Goal: Transaction & Acquisition: Purchase product/service

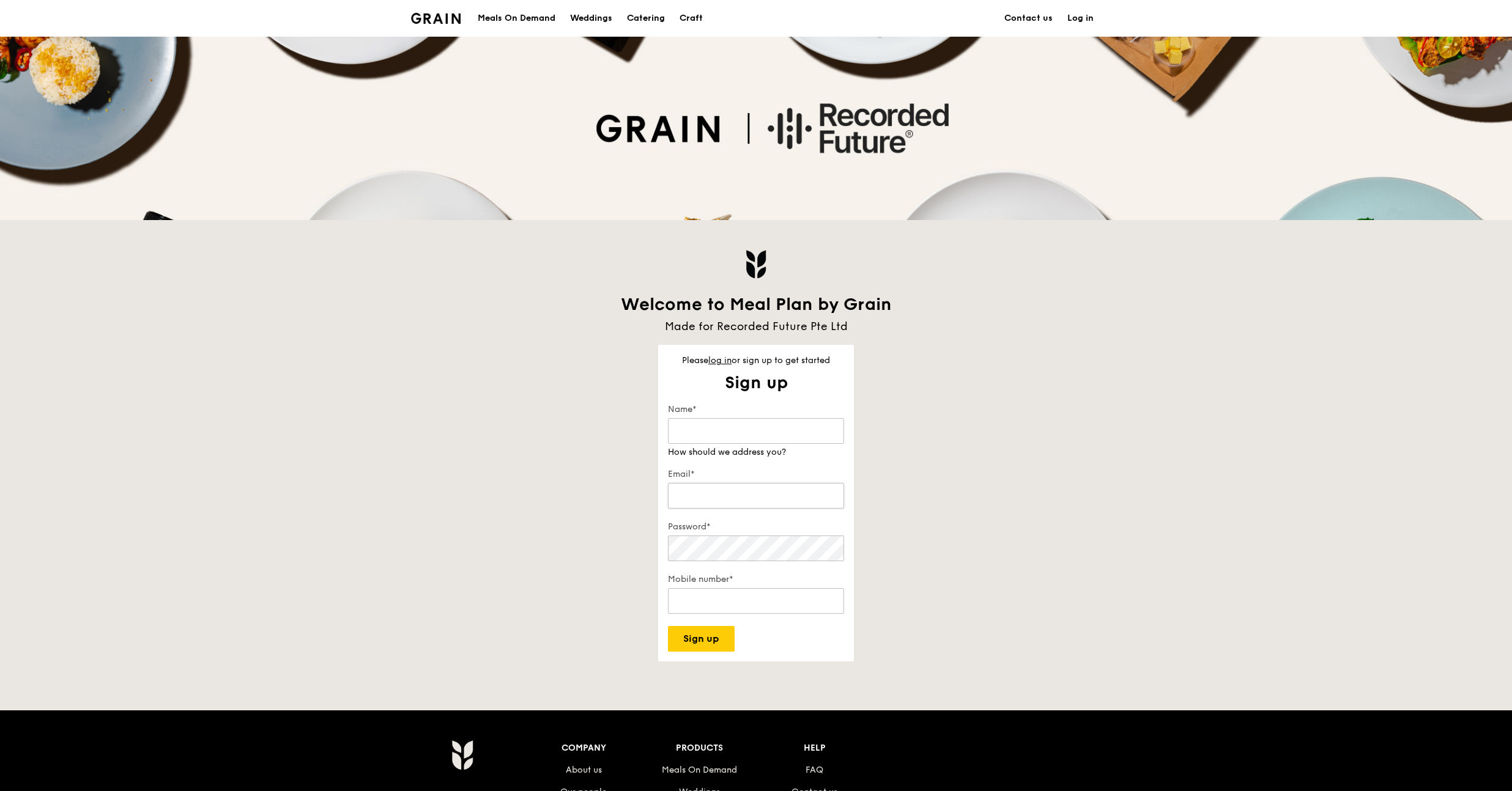
type input "[PERSON_NAME][EMAIL_ADDRESS][PERSON_NAME][DOMAIN_NAME]"
click at [722, 358] on link "log in" at bounding box center [719, 360] width 23 height 10
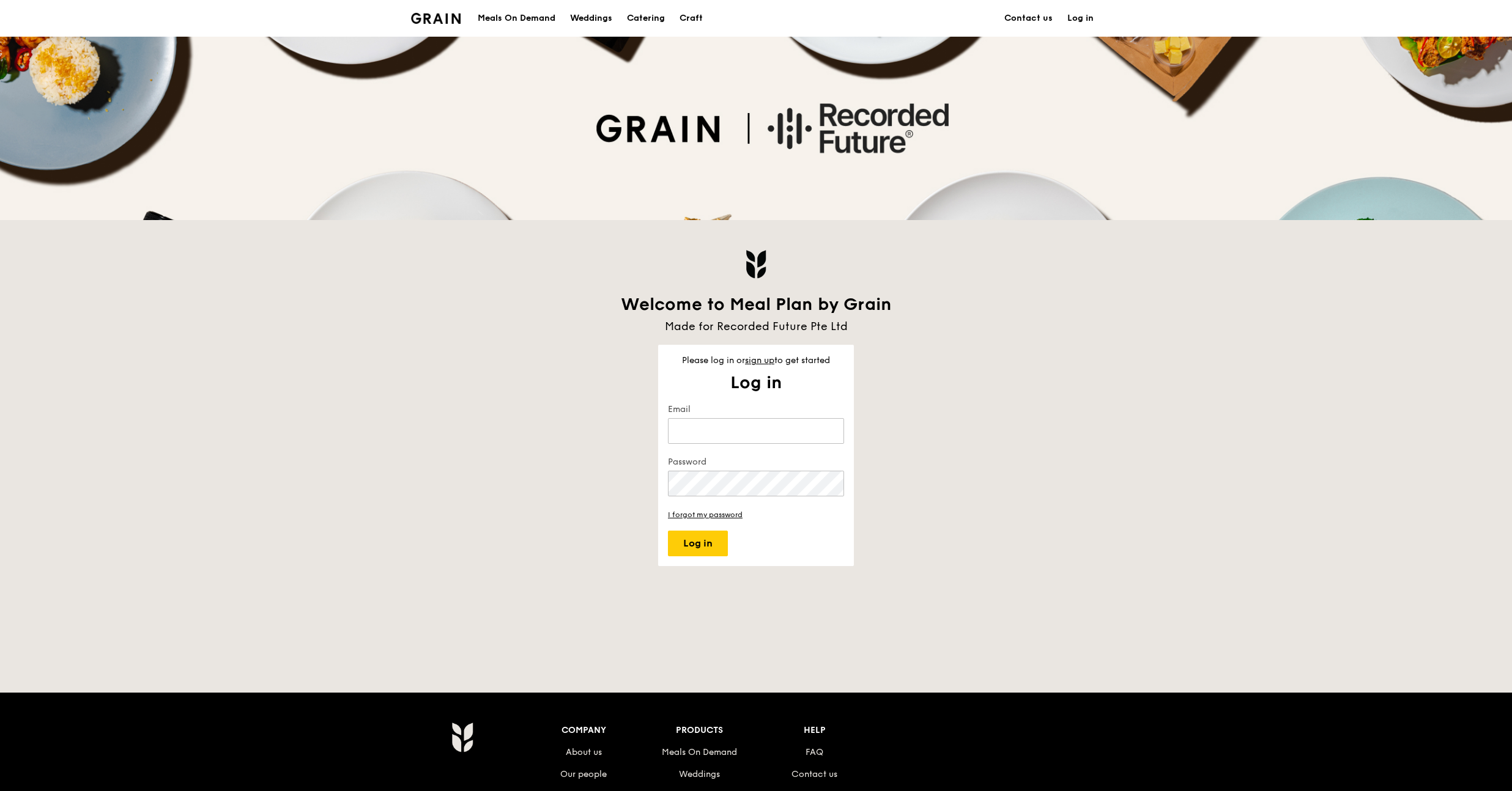
click at [831, 429] on keeper-lock "Open Keeper Popup" at bounding box center [829, 431] width 15 height 15
type input "[PERSON_NAME][EMAIL_ADDRESS][PERSON_NAME][DOMAIN_NAME]"
click at [718, 537] on button "Log in" at bounding box center [698, 543] width 60 height 26
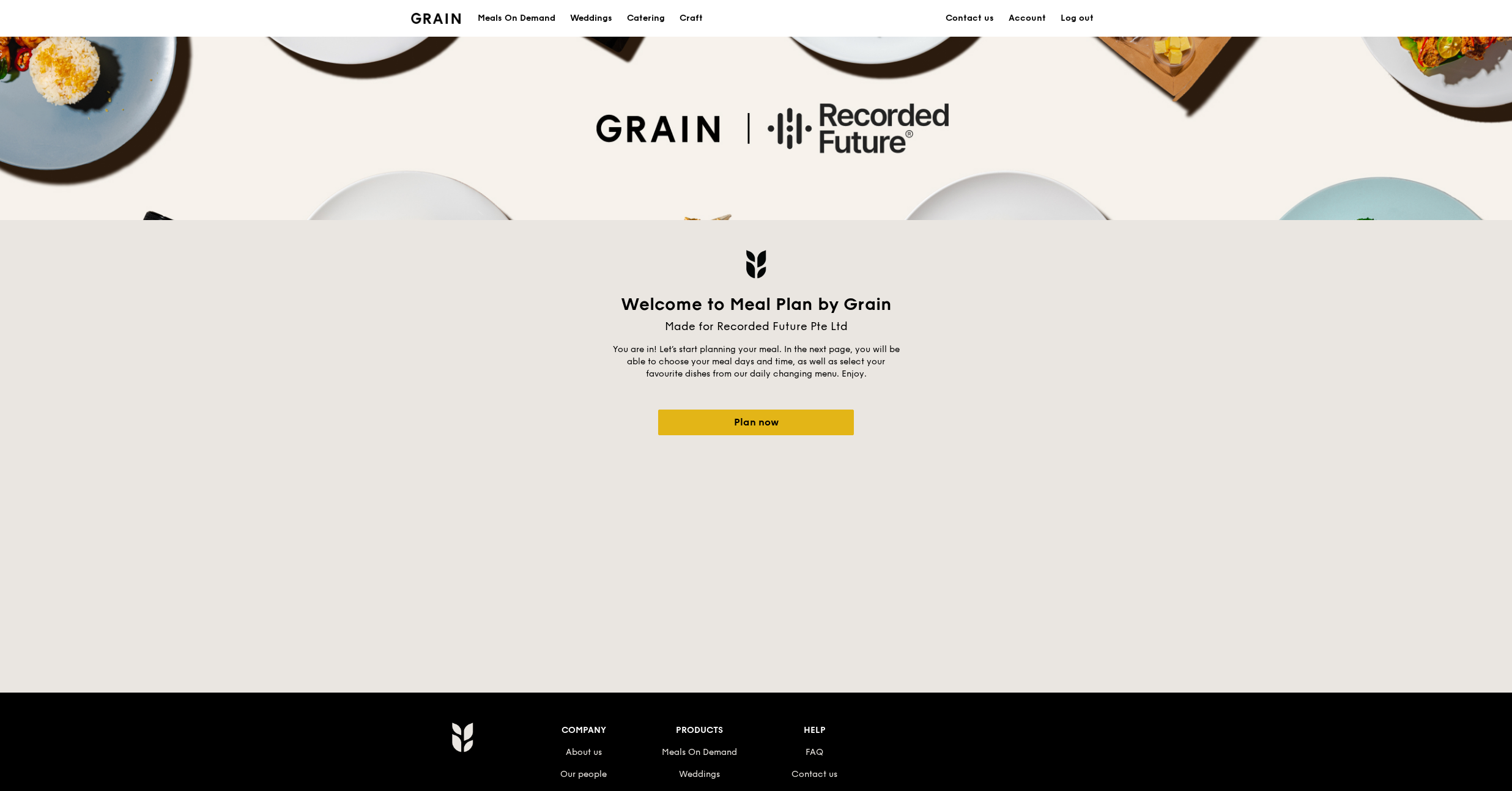
click at [748, 427] on link "Plan now" at bounding box center [756, 422] width 195 height 26
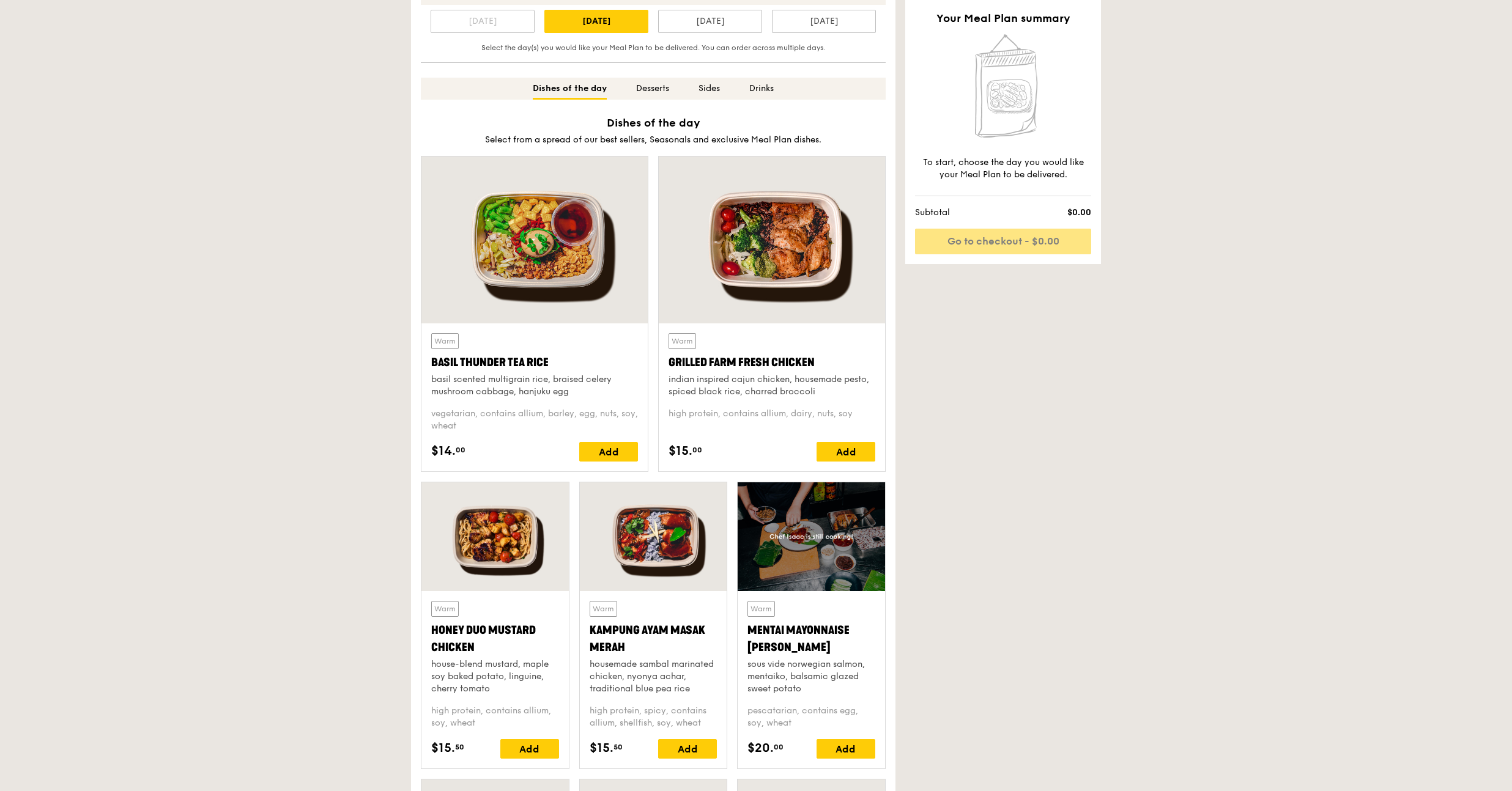
scroll to position [243, 0]
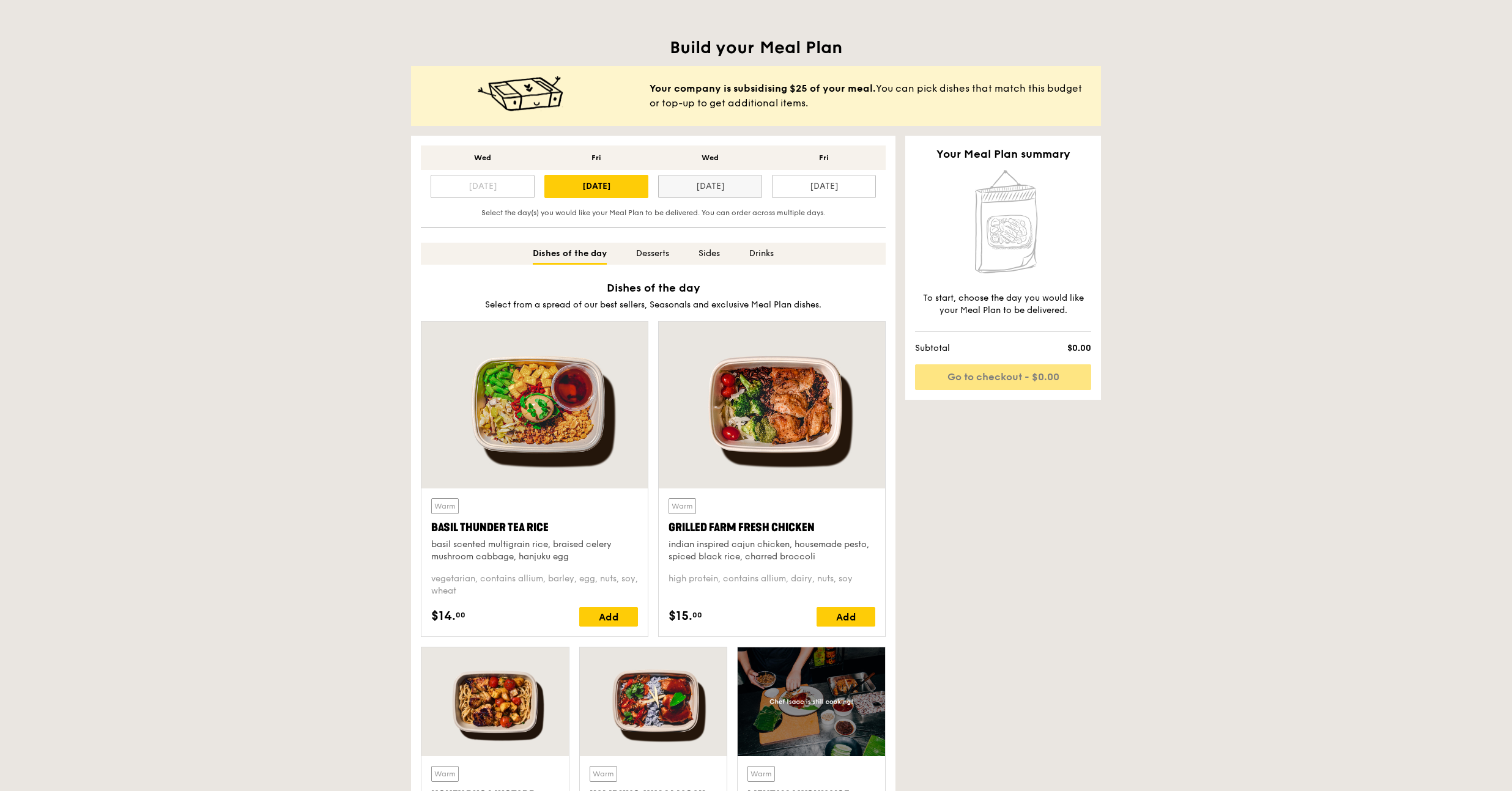
click at [698, 187] on div "[DATE]" at bounding box center [710, 186] width 104 height 23
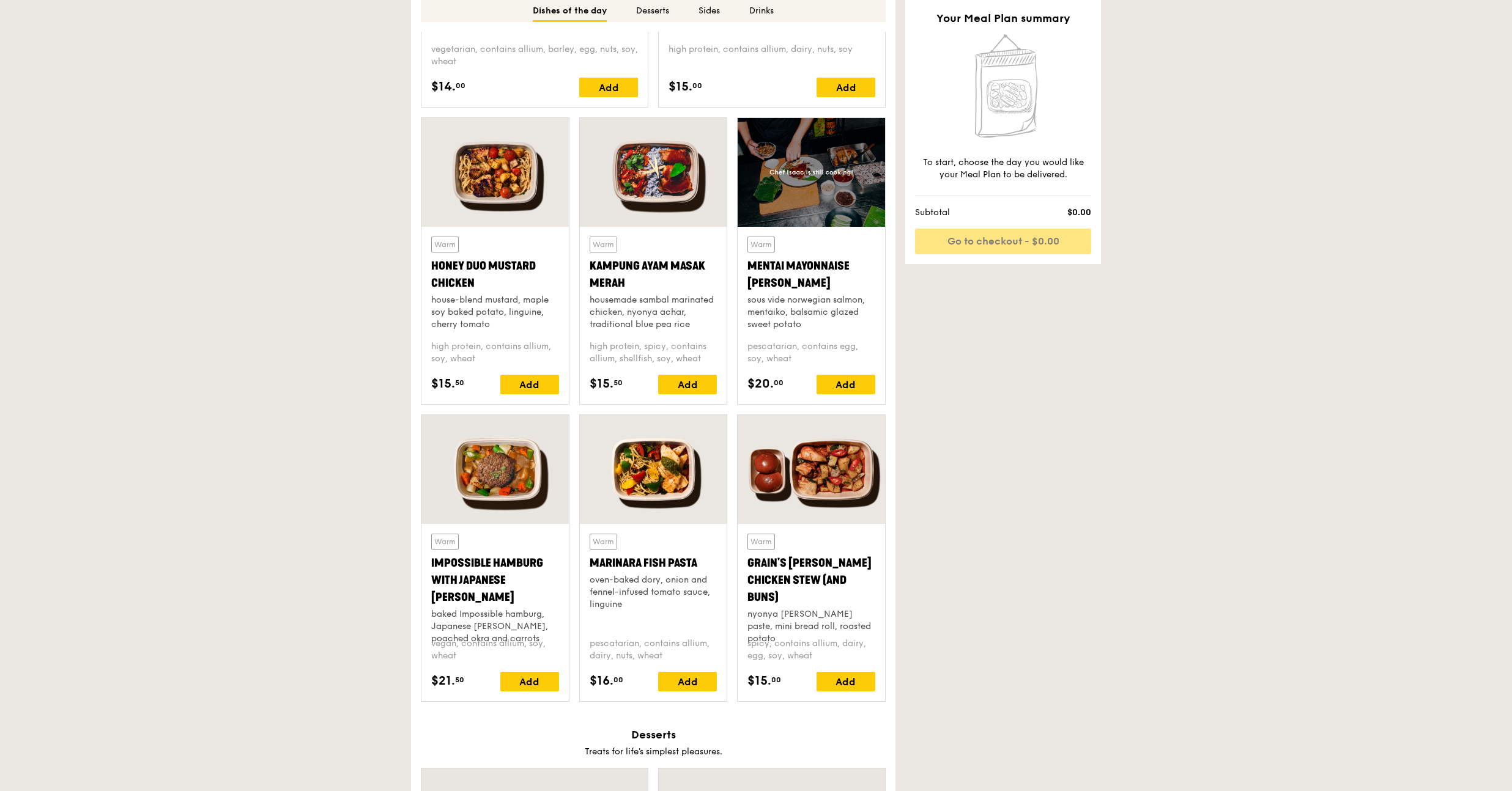
scroll to position [30, 0]
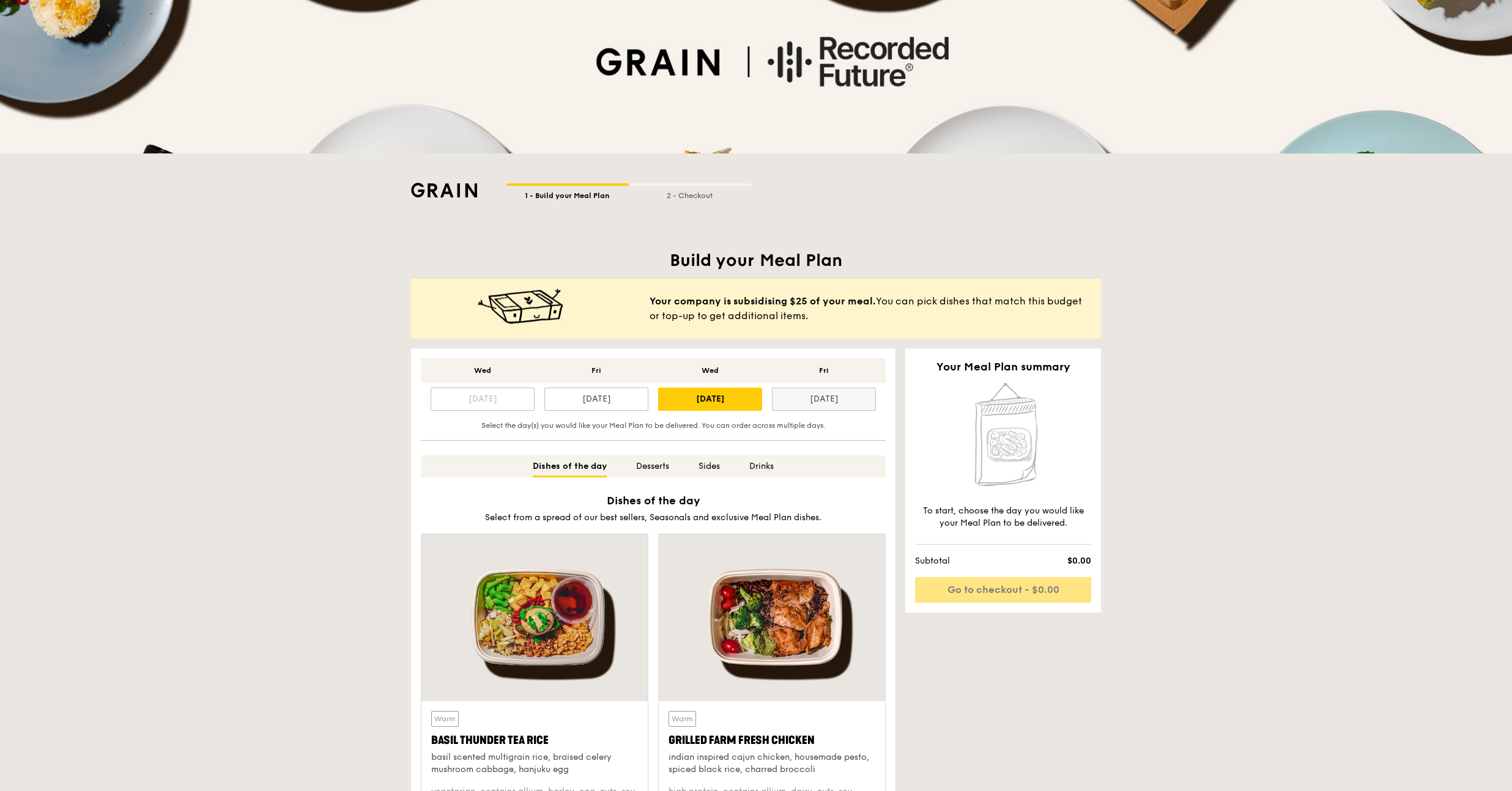
click at [840, 400] on div "[DATE]" at bounding box center [824, 399] width 104 height 23
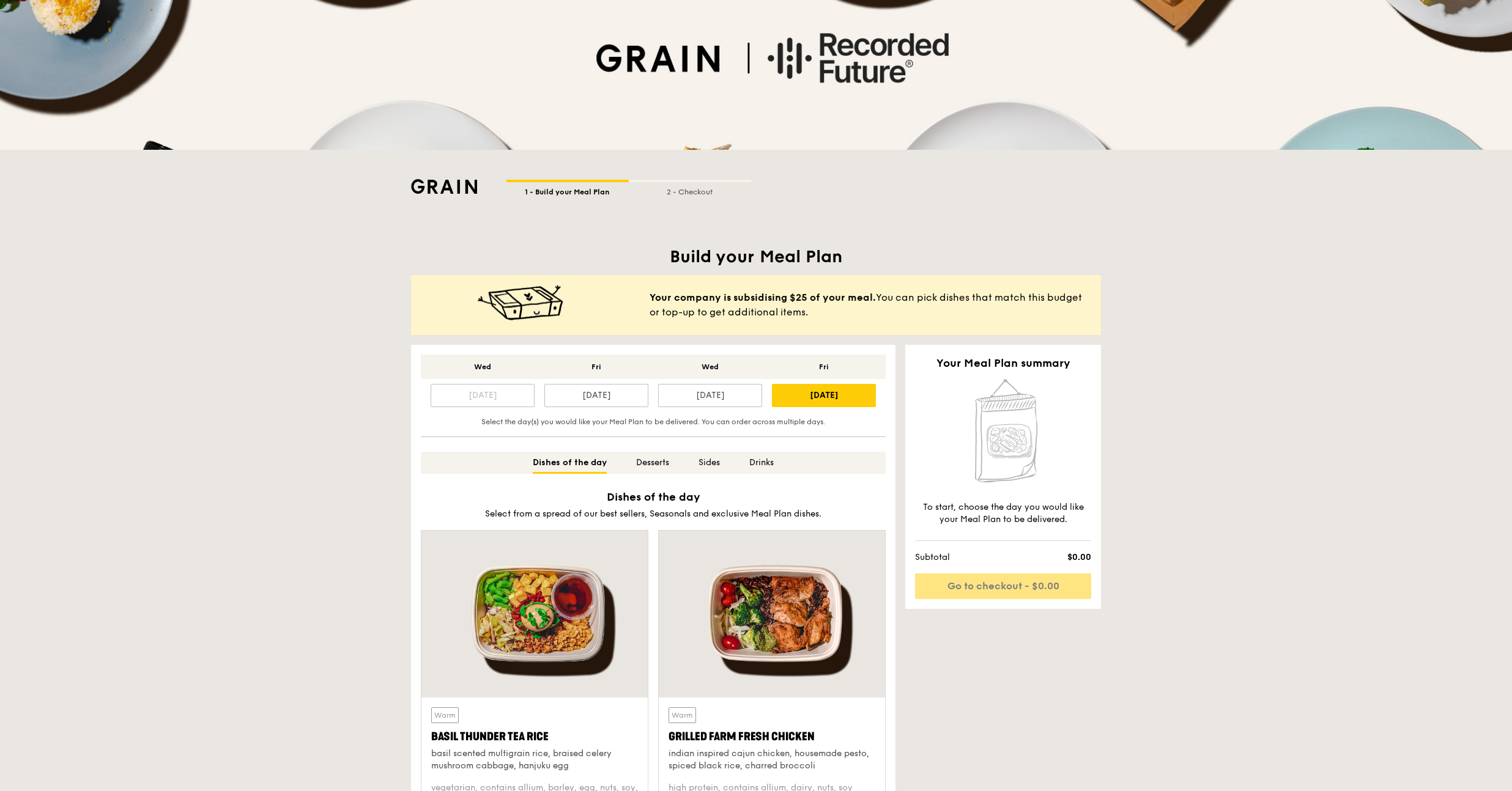
scroll to position [0, 0]
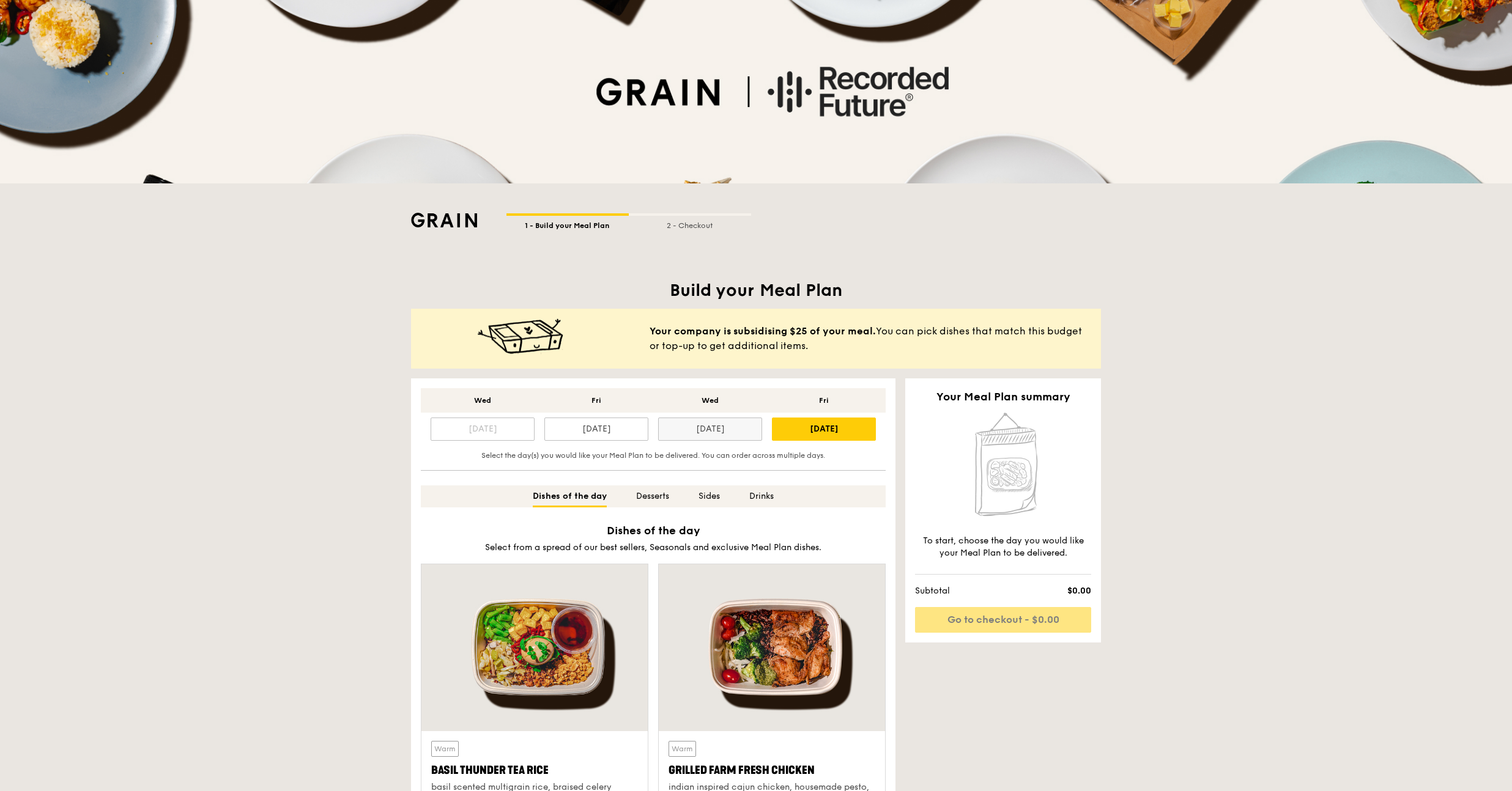
click at [737, 425] on div "[DATE]" at bounding box center [710, 429] width 104 height 23
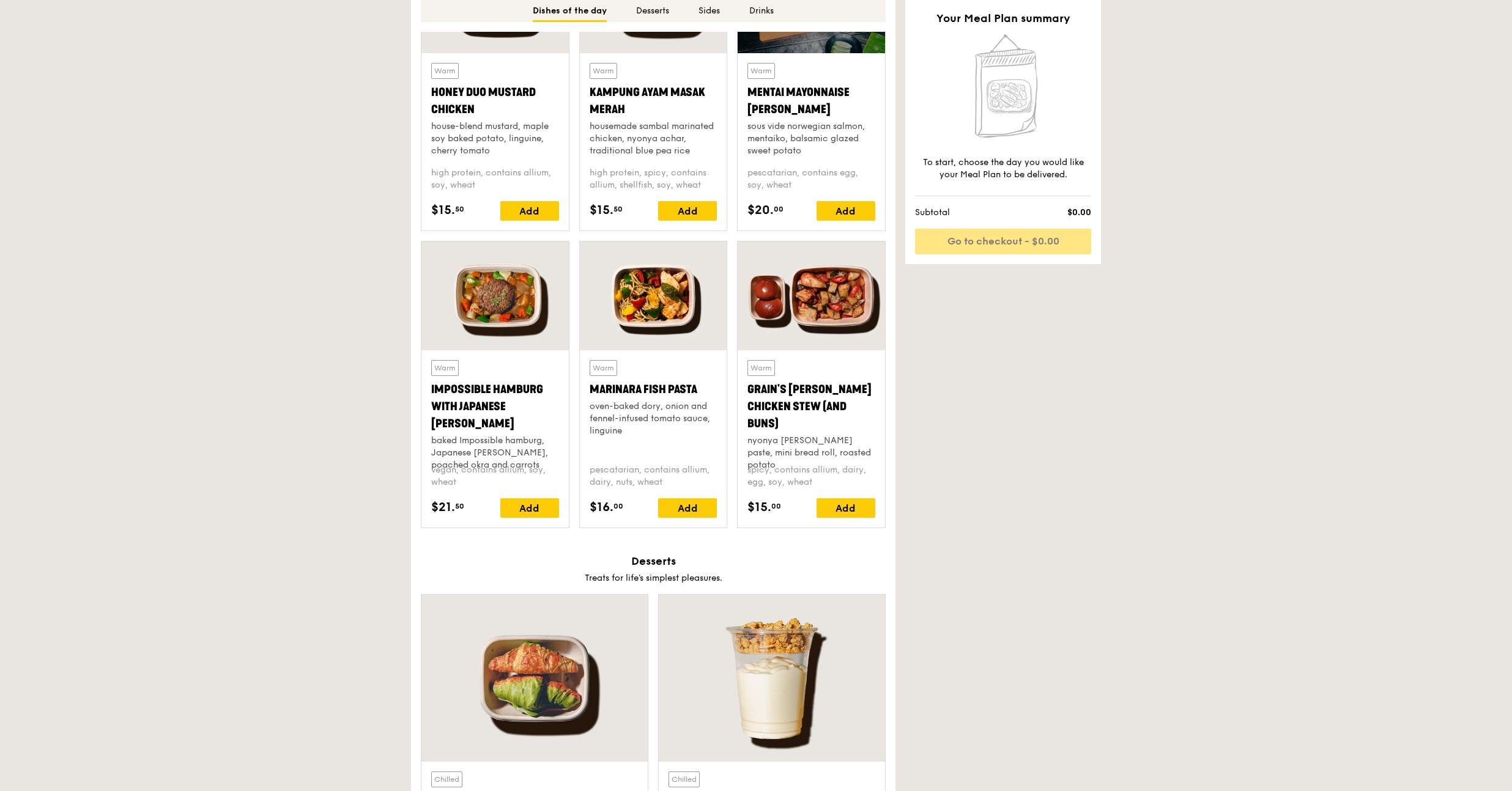
scroll to position [1121, 0]
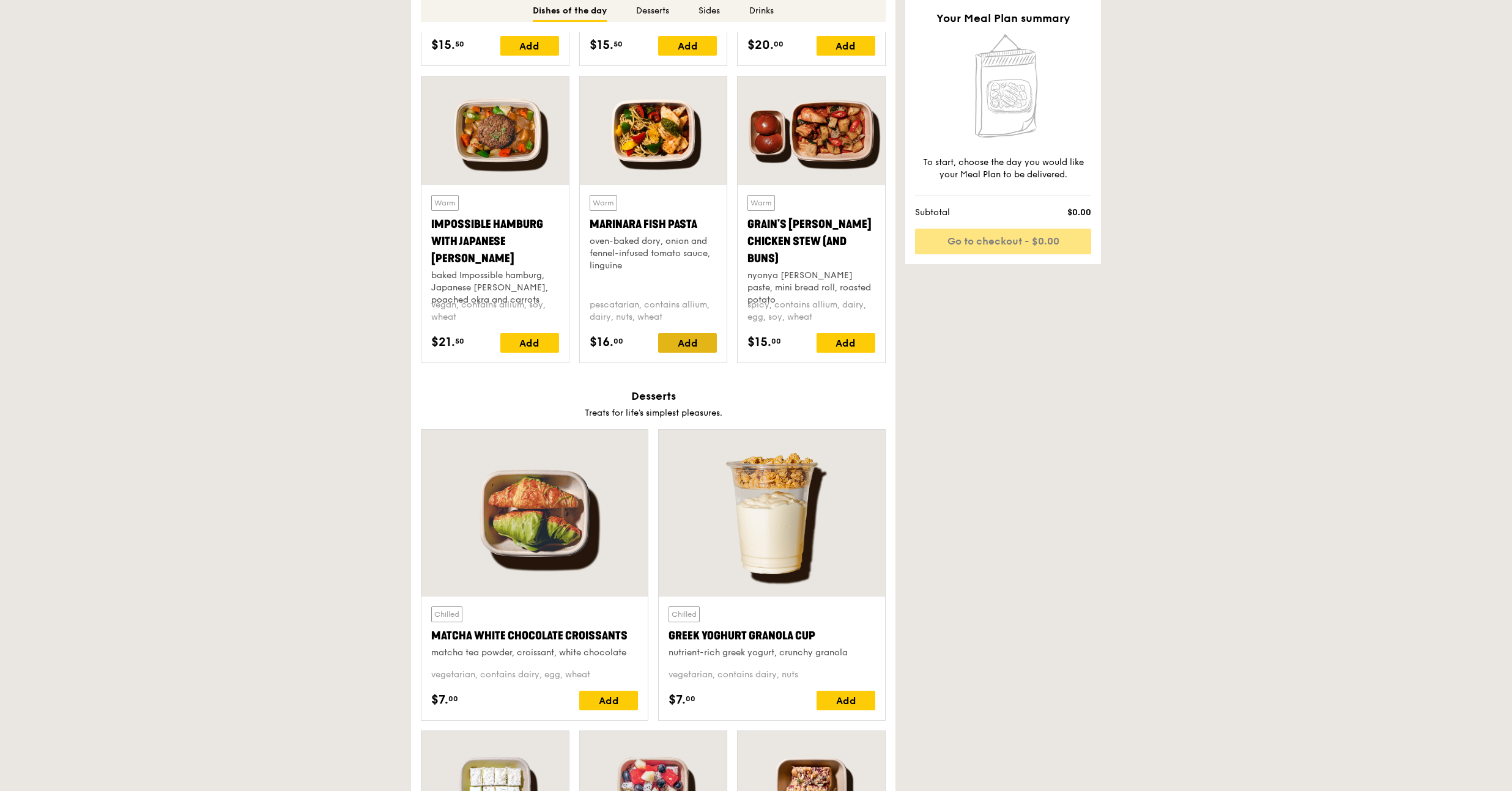
click at [704, 340] on div "Add" at bounding box center [687, 343] width 59 height 19
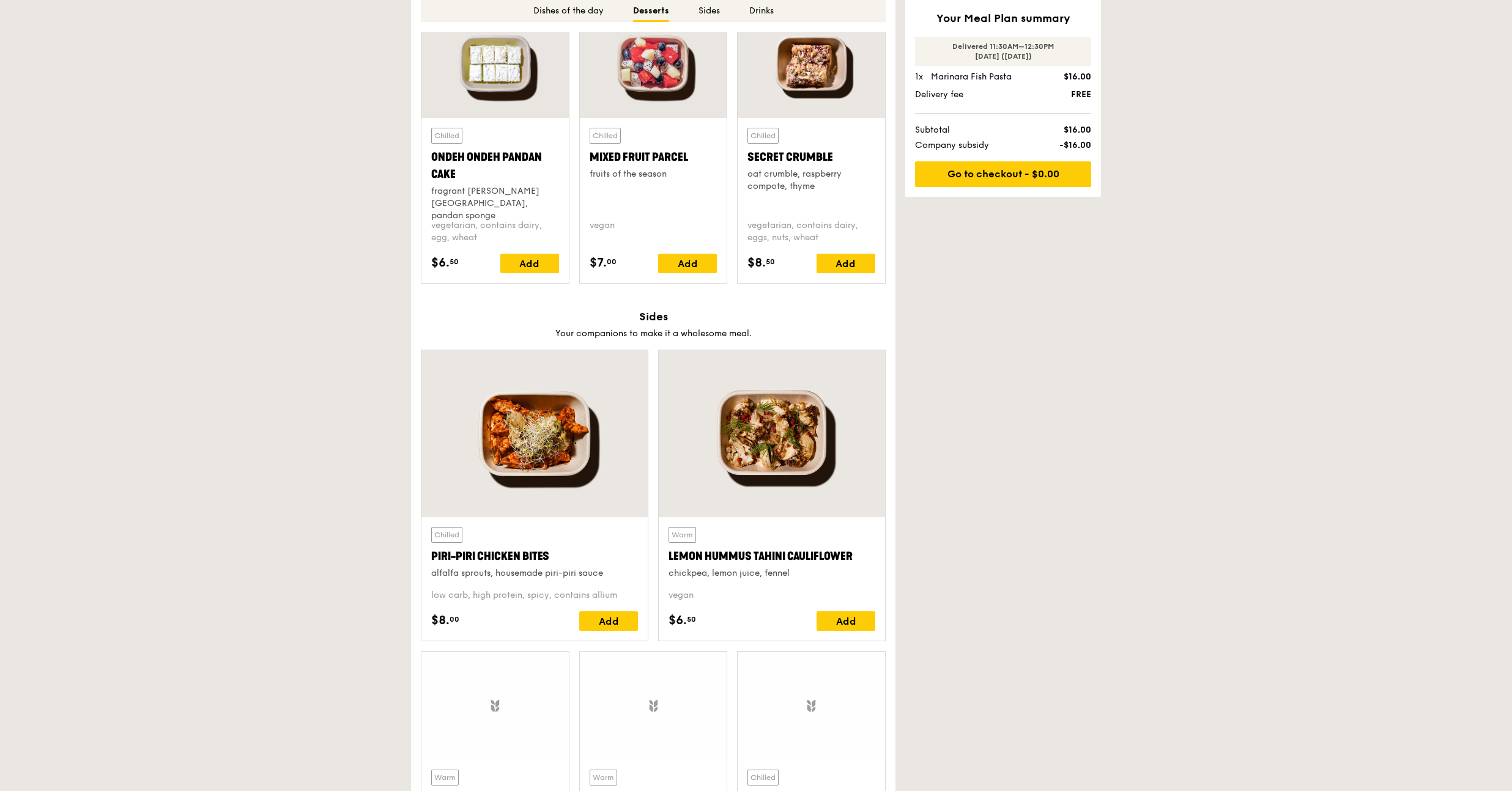
scroll to position [1925, 0]
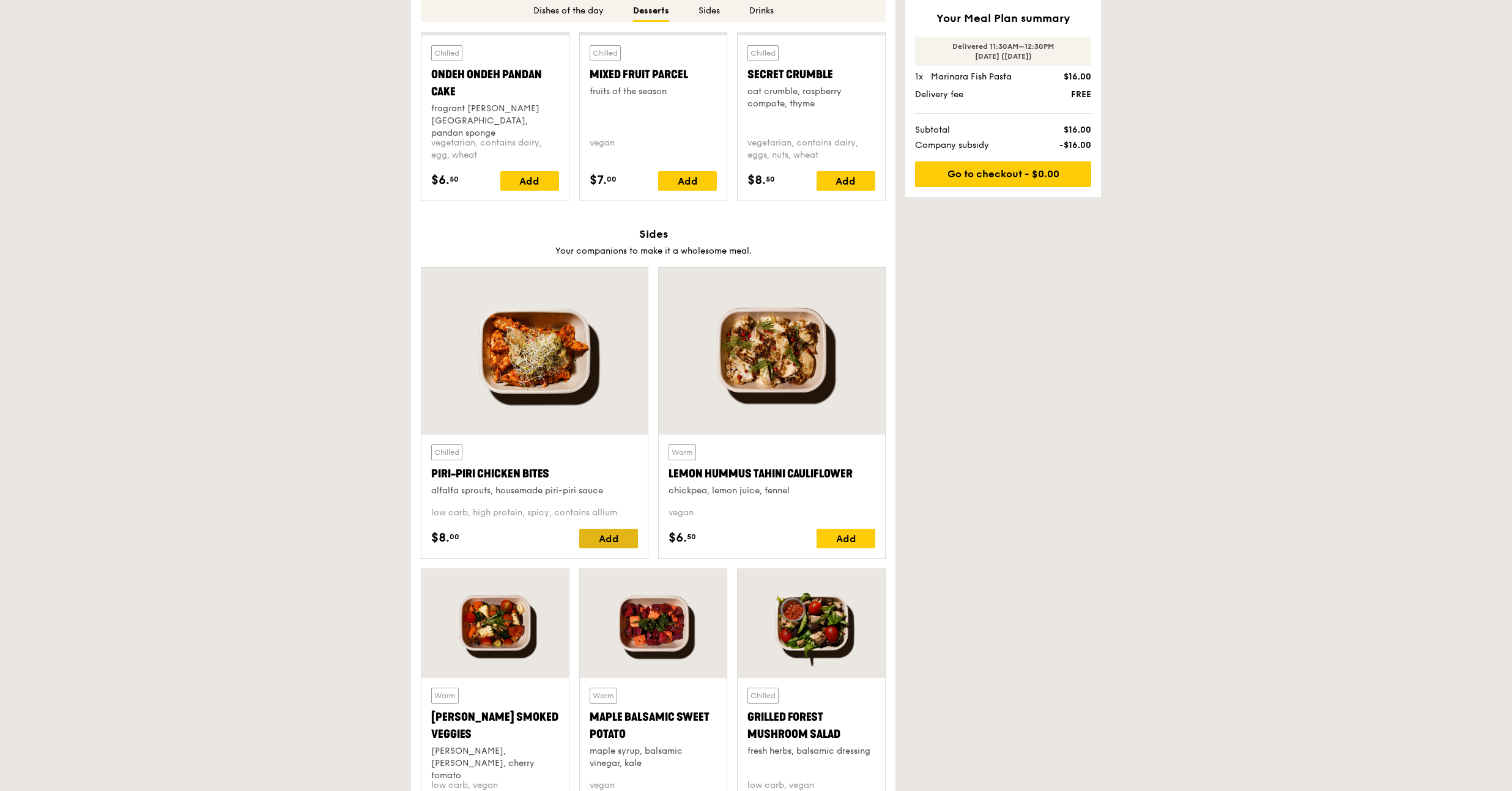
click at [605, 538] on div "Add" at bounding box center [608, 538] width 59 height 19
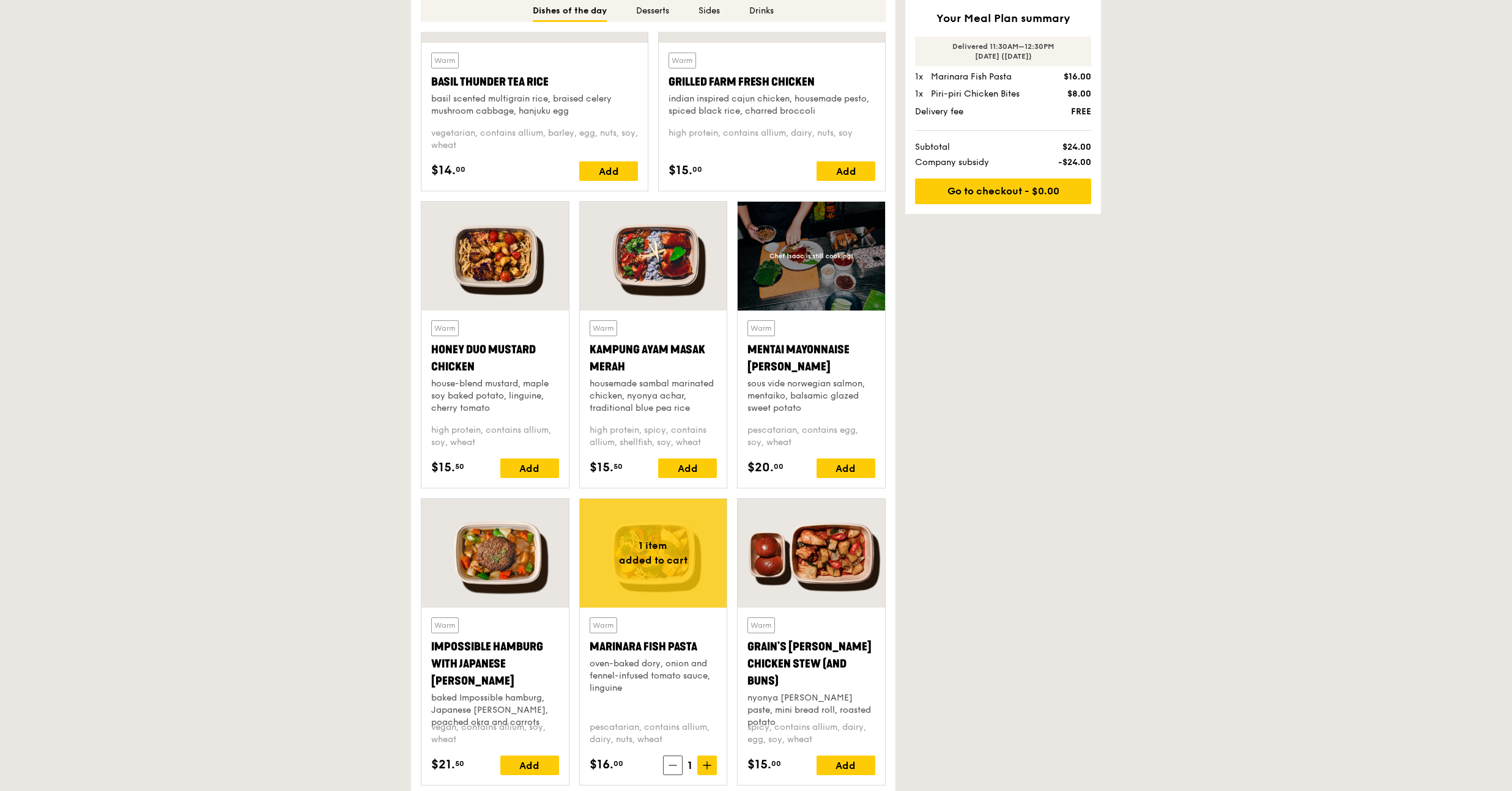
scroll to position [706, 0]
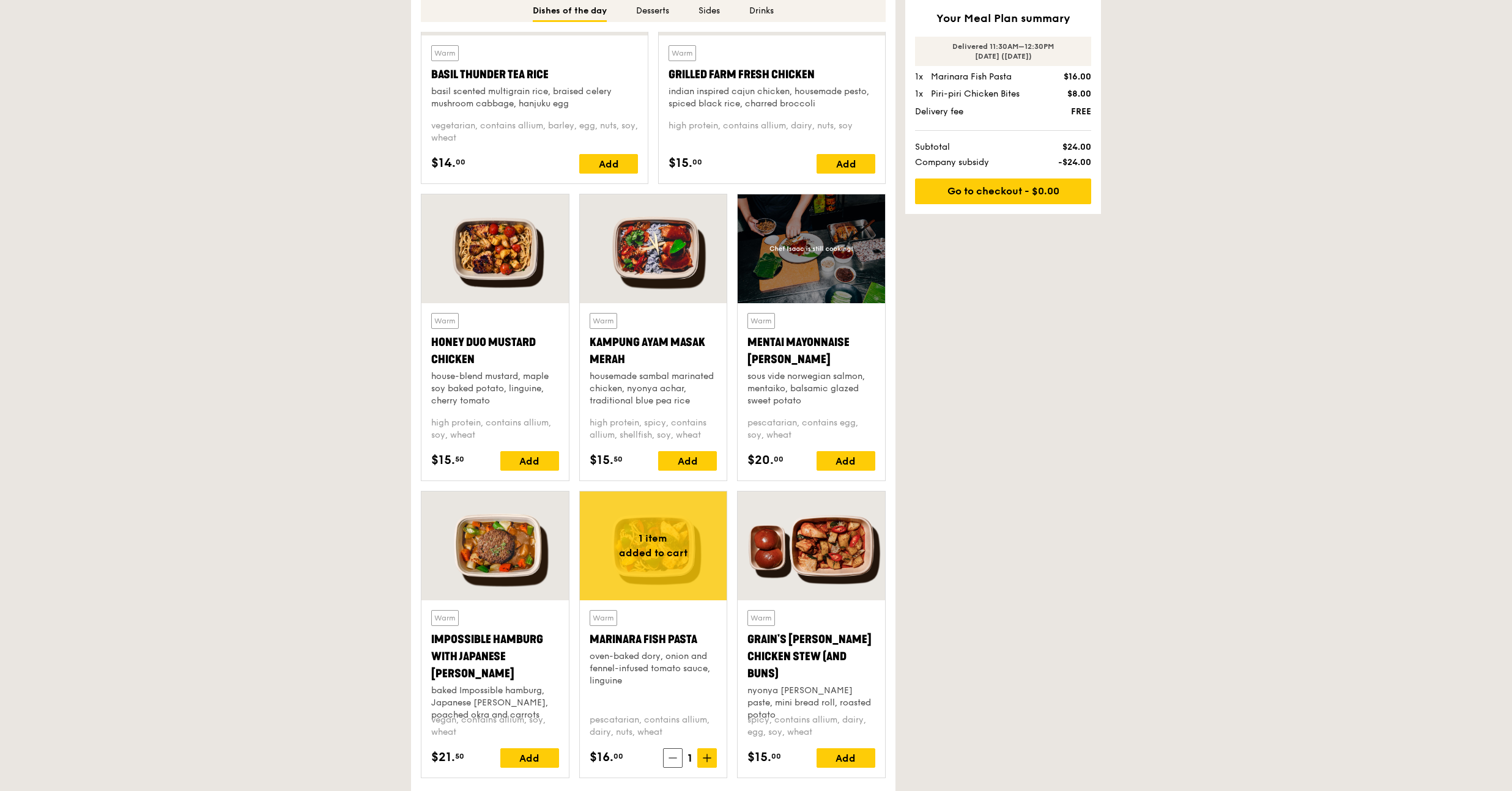
click at [675, 538] on div at bounding box center [653, 546] width 147 height 109
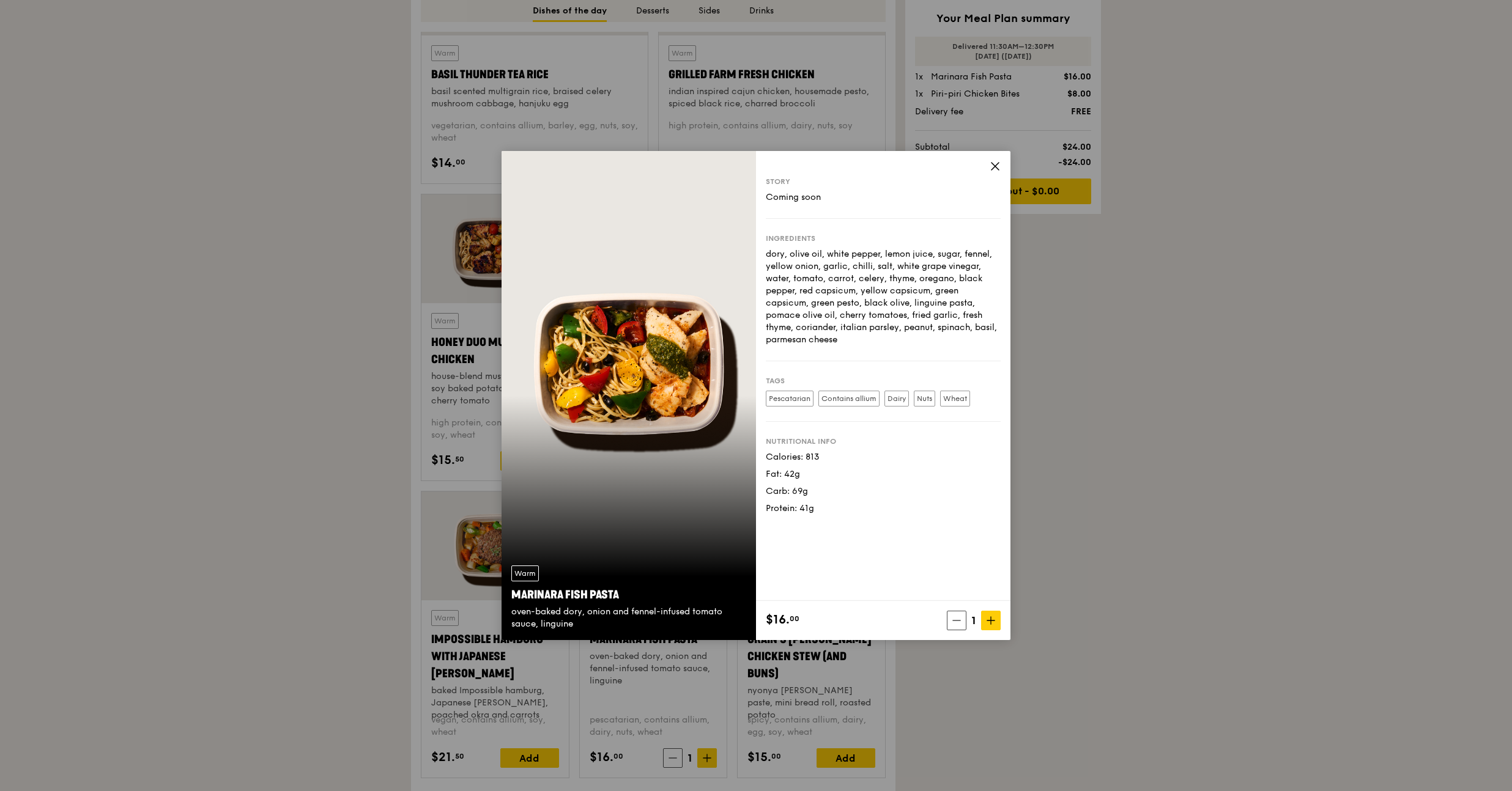
click at [997, 165] on icon at bounding box center [995, 166] width 11 height 11
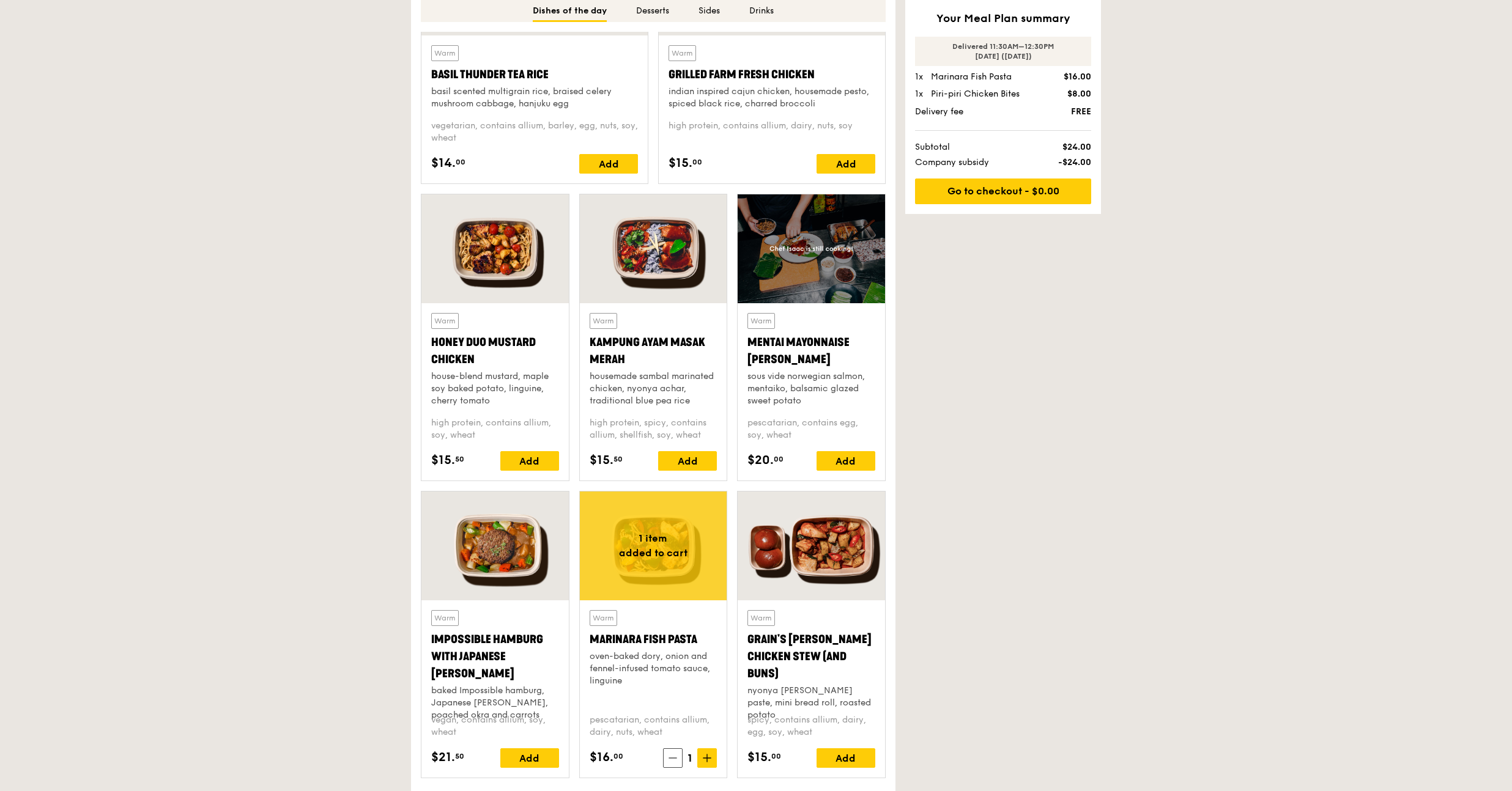
click at [517, 253] on div at bounding box center [495, 249] width 147 height 109
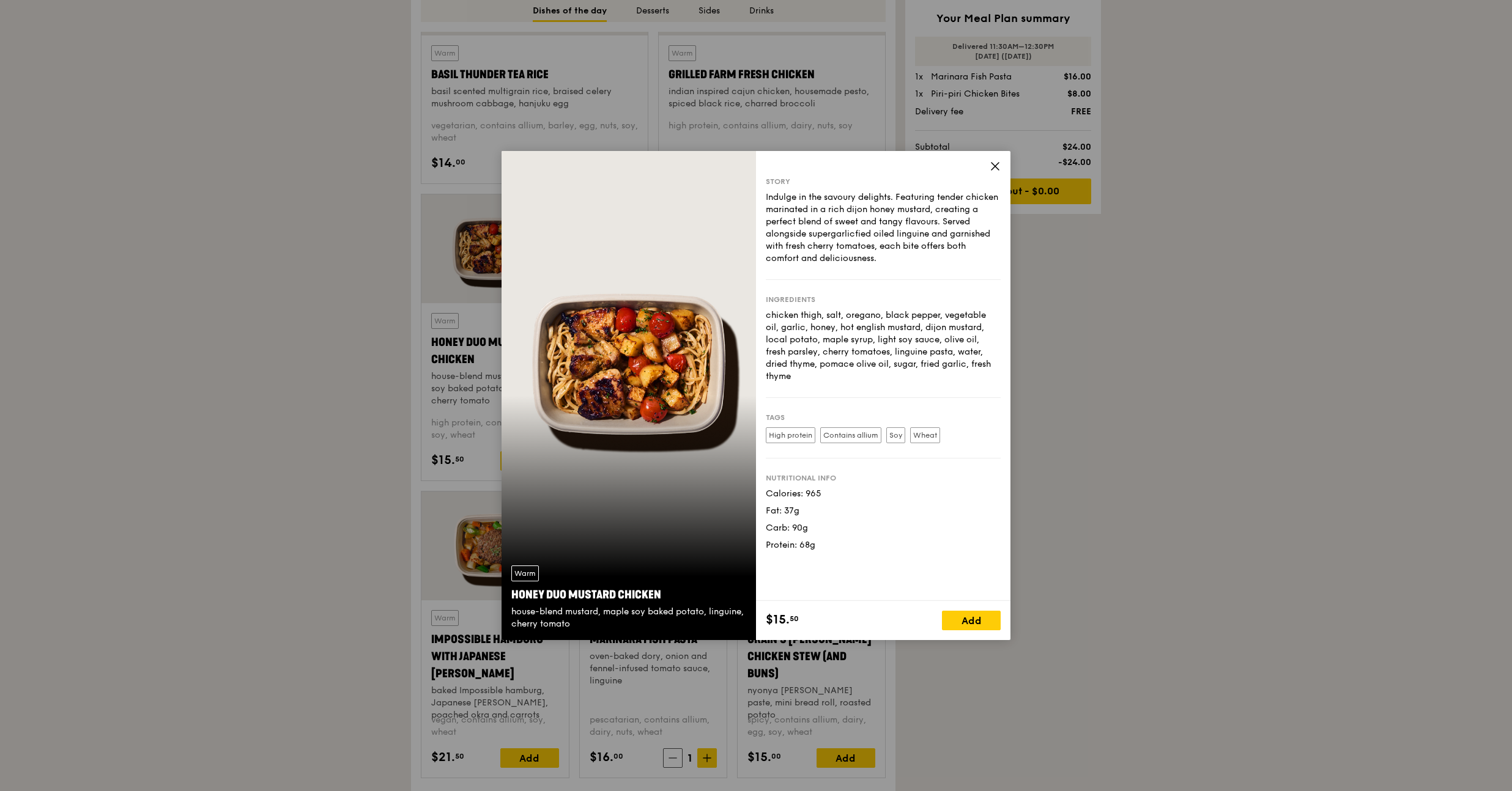
click at [994, 166] on icon at bounding box center [995, 166] width 7 height 7
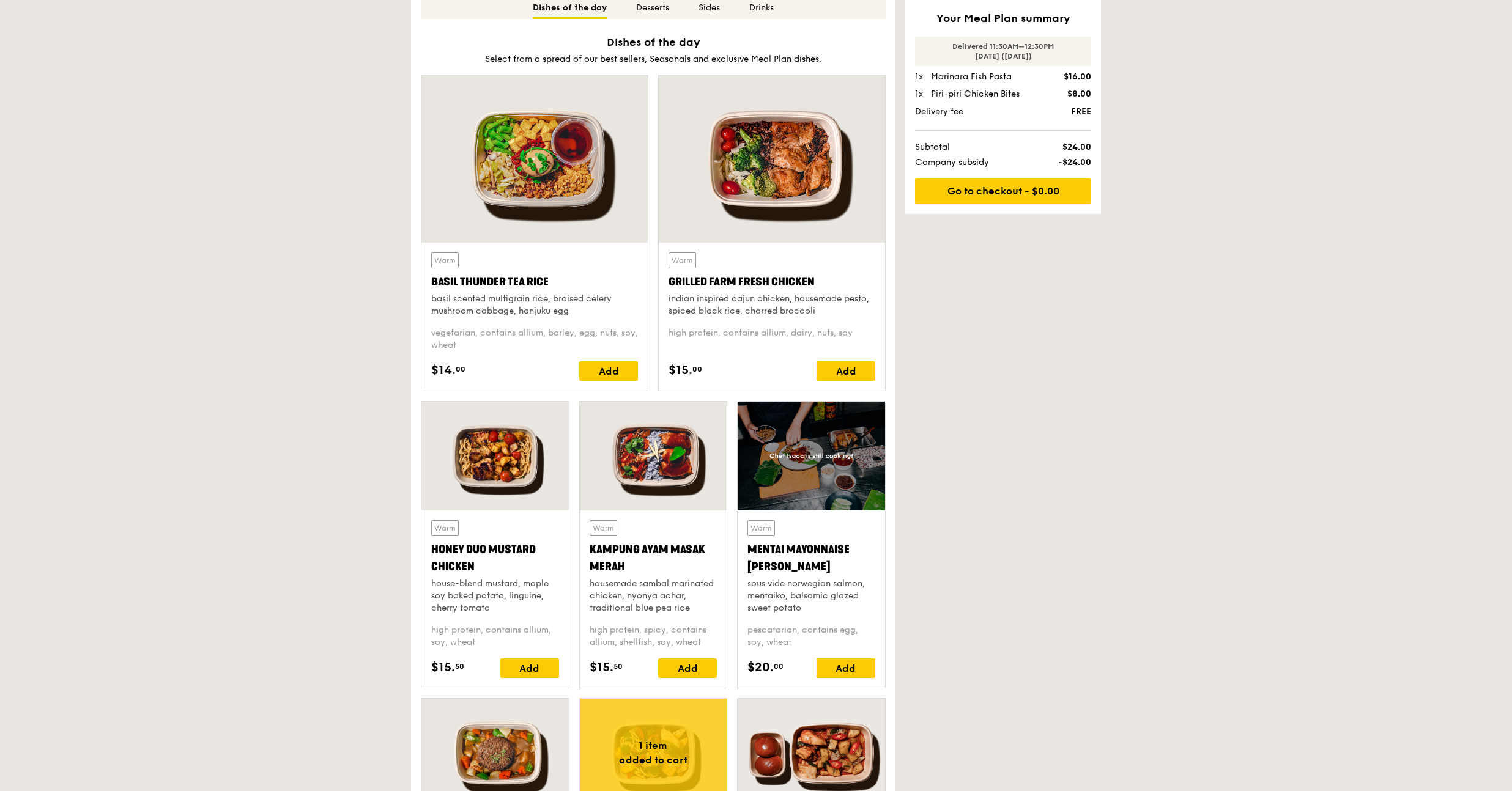
scroll to position [422, 0]
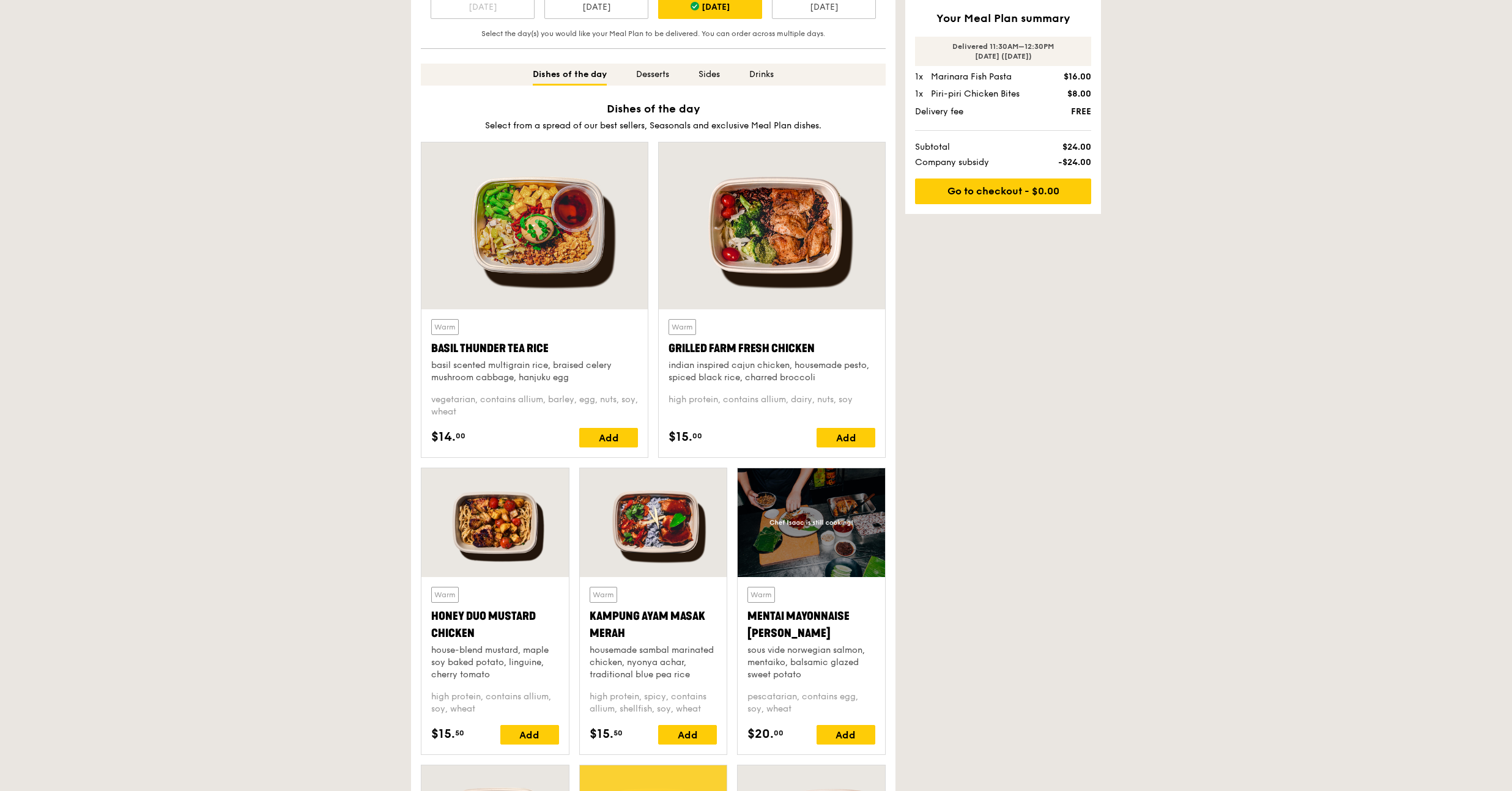
click at [593, 227] on div at bounding box center [534, 226] width 227 height 167
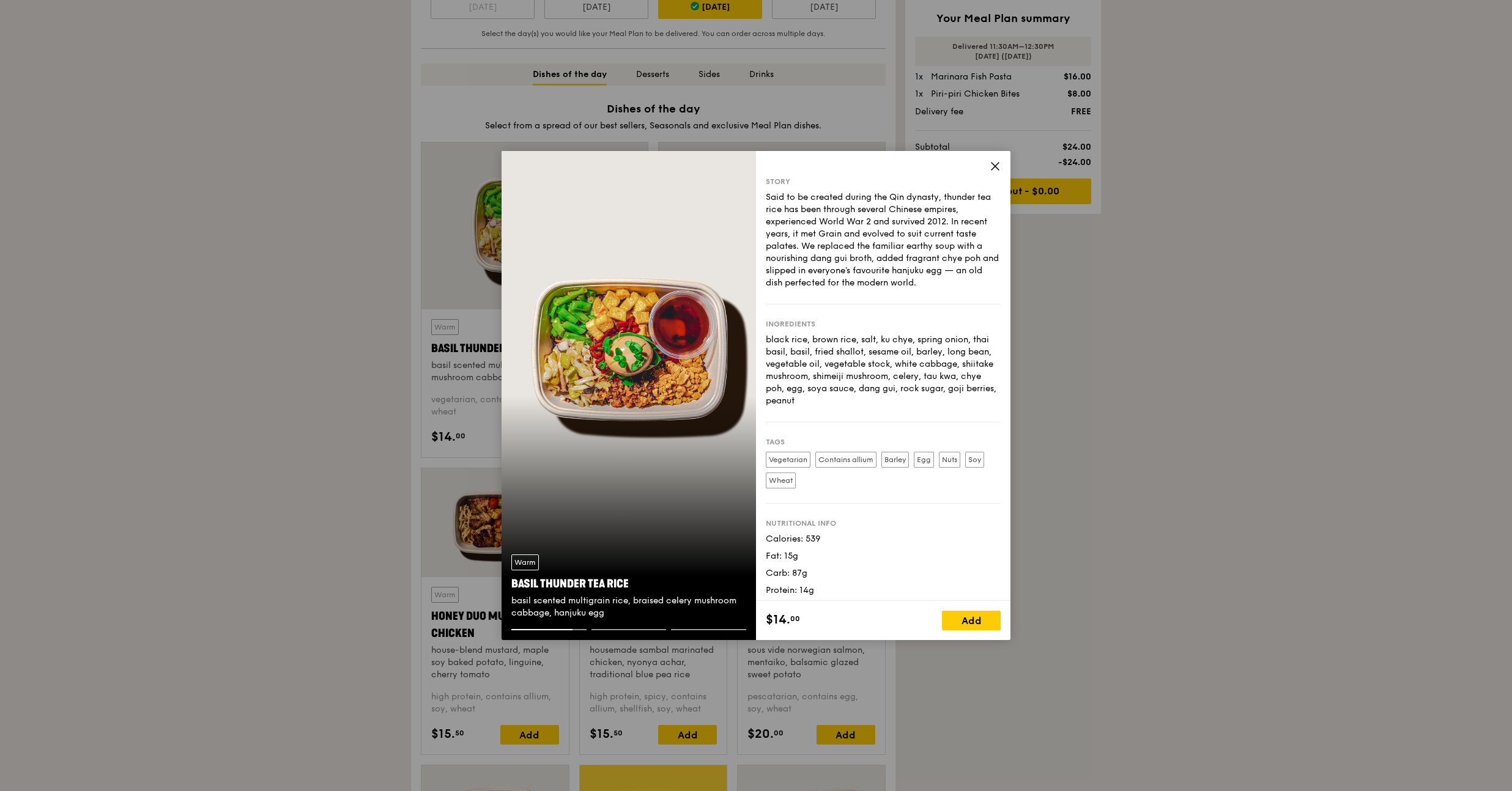
click at [996, 169] on icon at bounding box center [995, 166] width 11 height 11
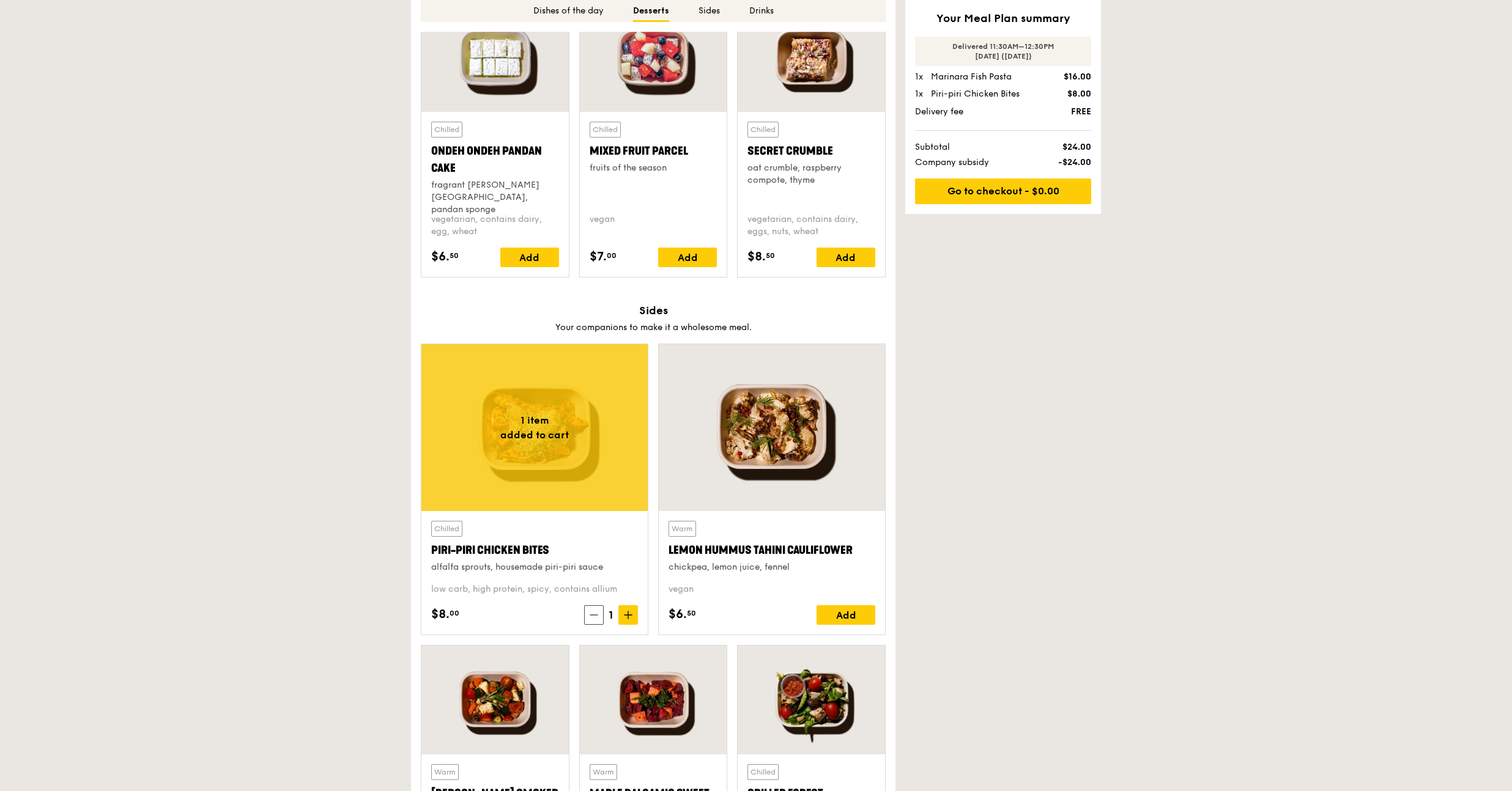
scroll to position [1932, 0]
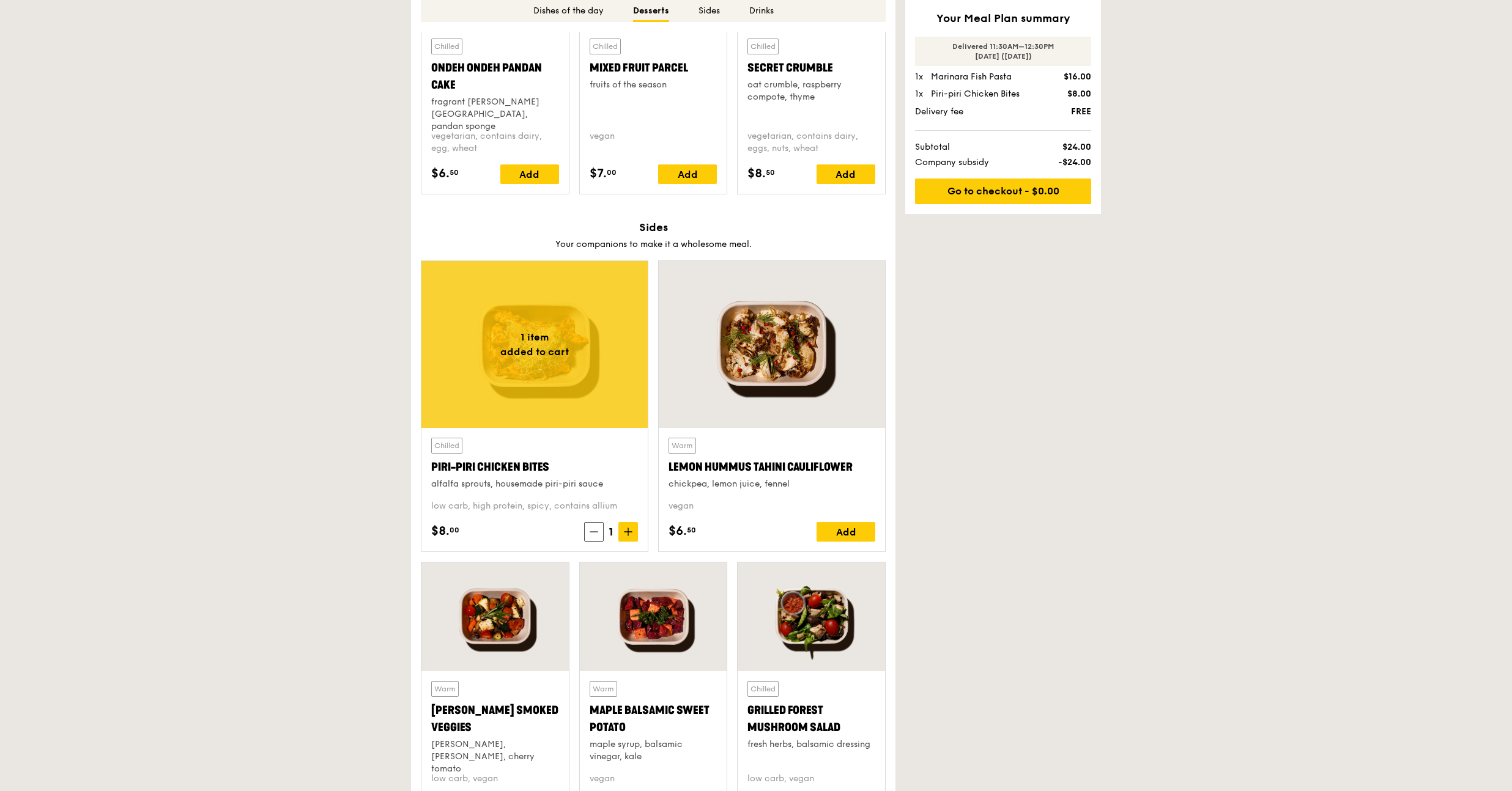
click at [500, 331] on div at bounding box center [534, 344] width 227 height 167
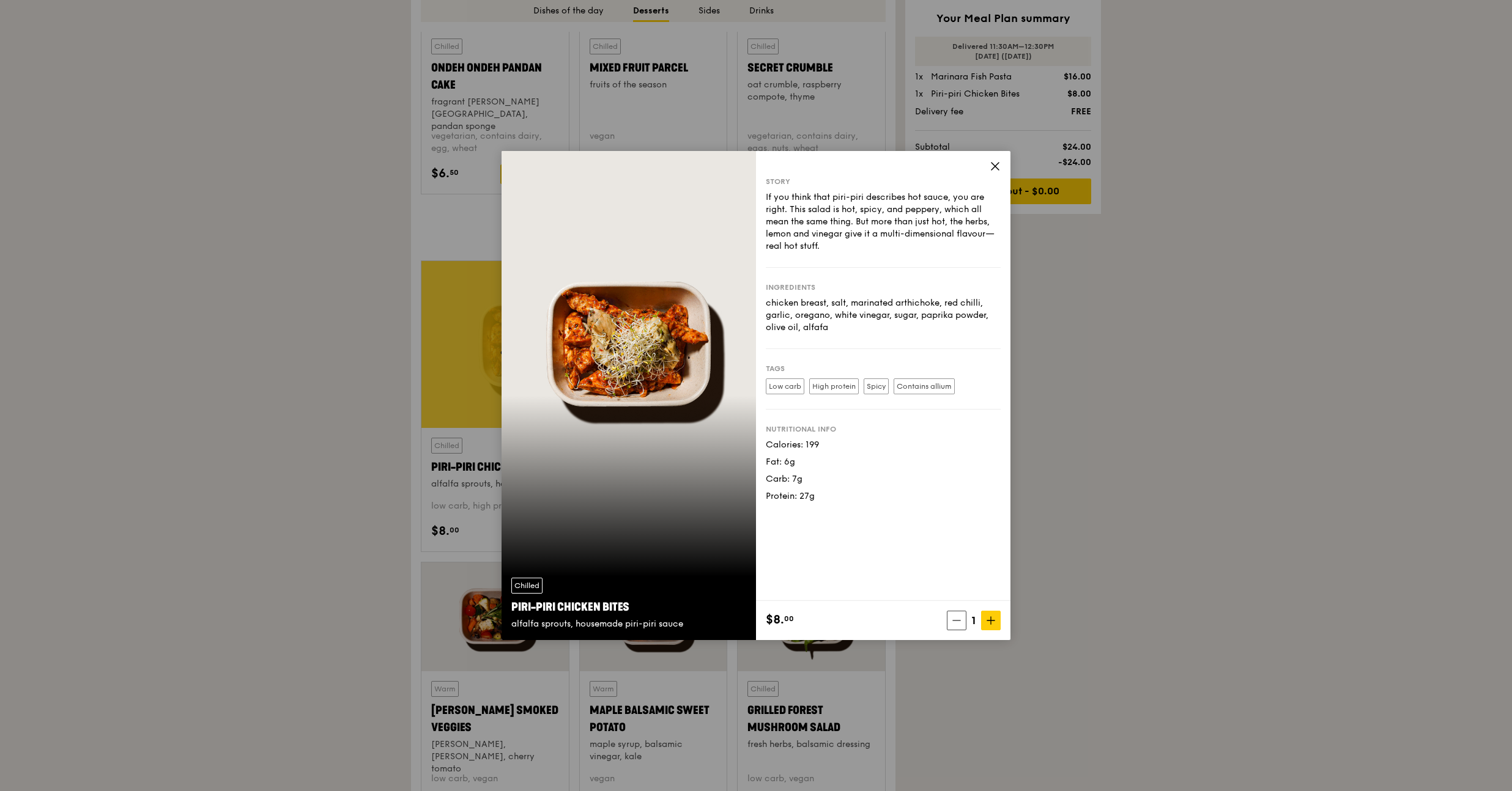
click at [993, 169] on icon at bounding box center [995, 166] width 11 height 11
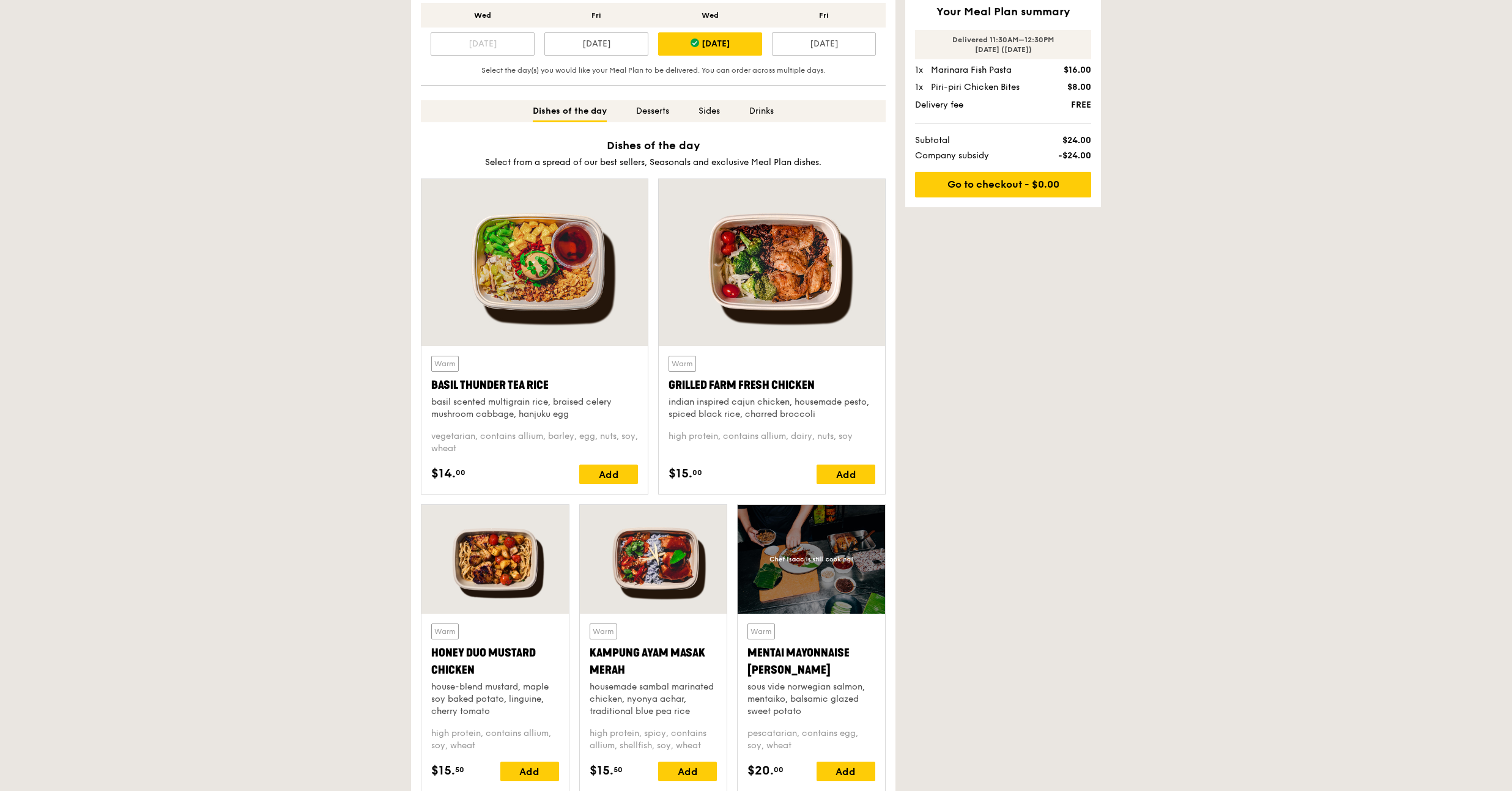
scroll to position [137, 0]
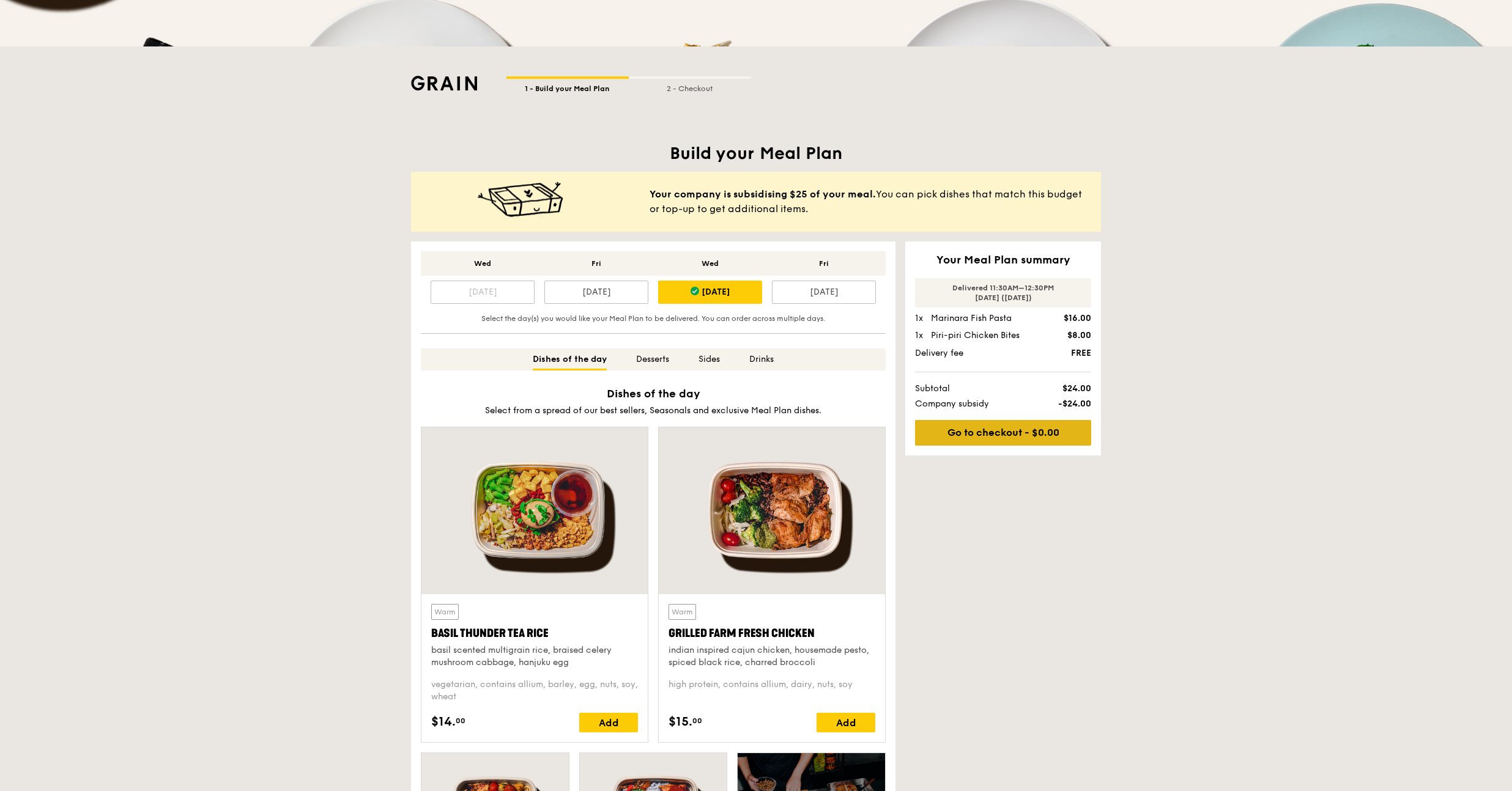
click at [987, 431] on link "Go to checkout - $0.00" at bounding box center [1002, 432] width 176 height 26
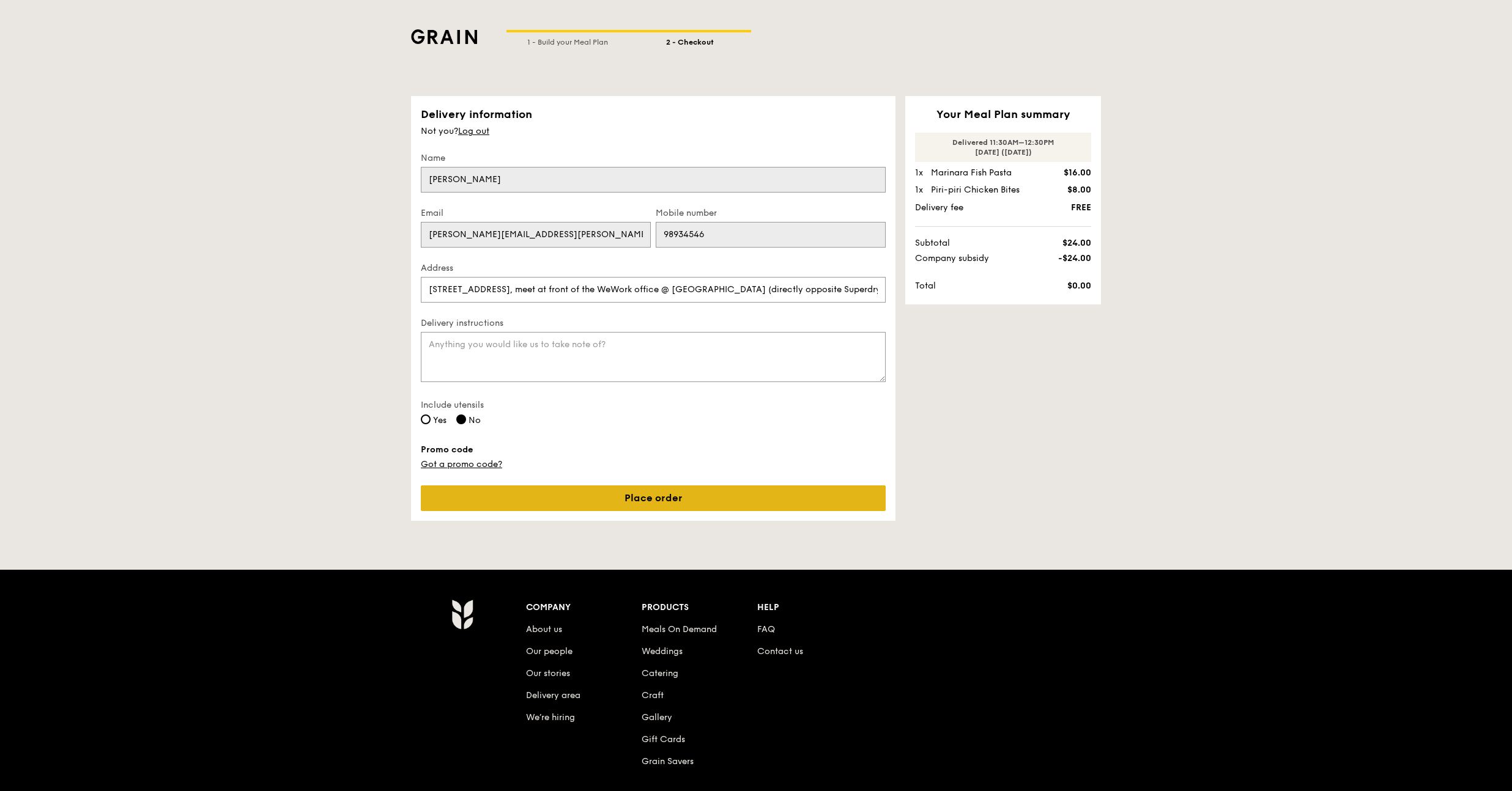
click at [629, 499] on link "Place order" at bounding box center [653, 498] width 465 height 26
